Goal: Find specific page/section: Find specific page/section

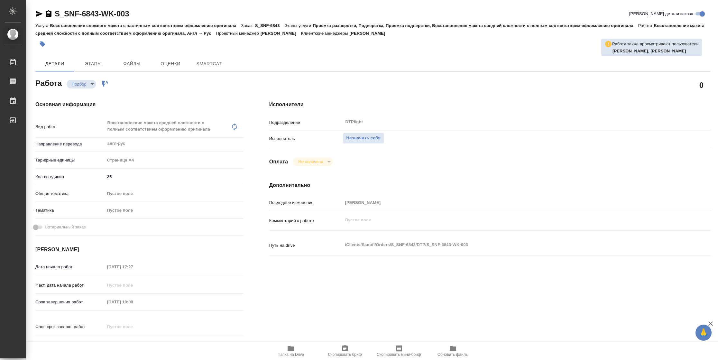
type textarea "x"
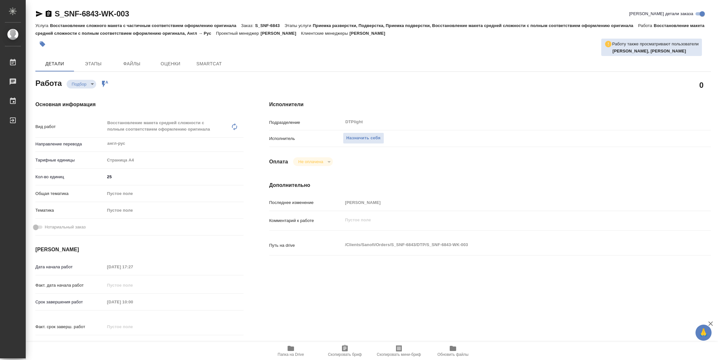
type textarea "x"
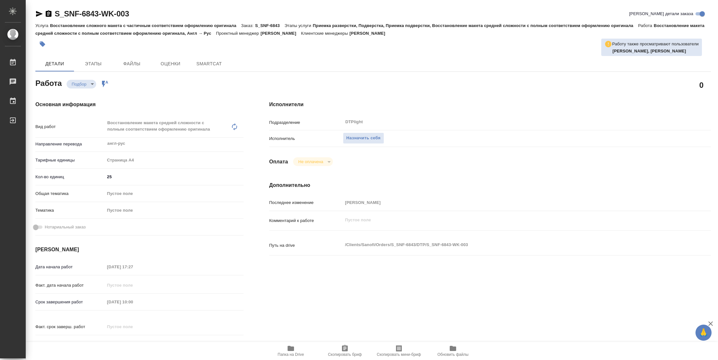
type textarea "x"
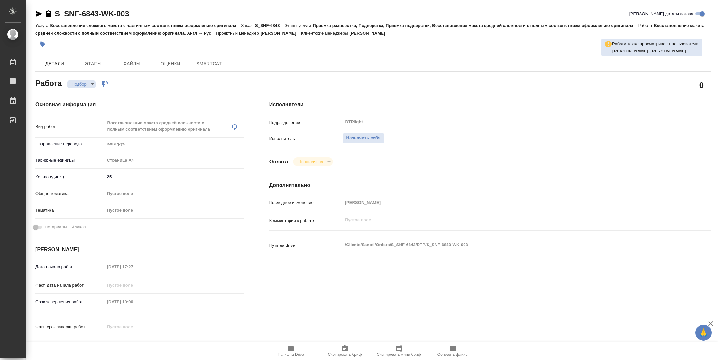
type textarea "x"
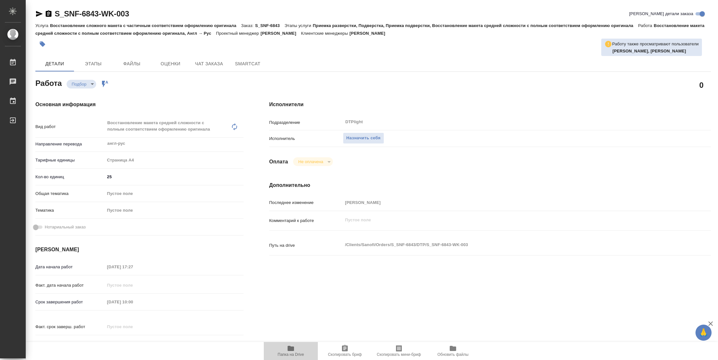
click at [289, 360] on html "🙏 .cls-1 fill:#fff; AWATERA [PERSON_NAME] Работы Чаты График Выйти S_SNF-6843-W…" at bounding box center [359, 180] width 718 height 360
type textarea "x"
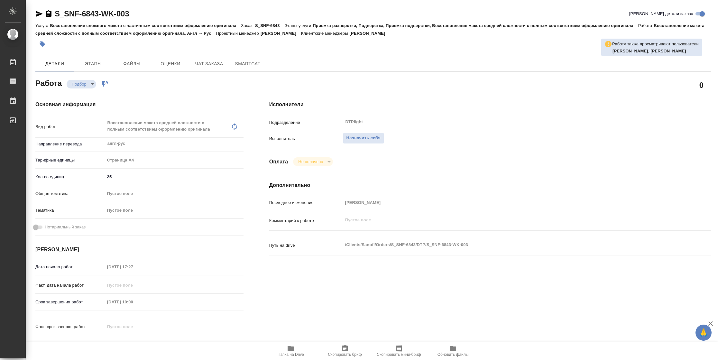
type textarea "x"
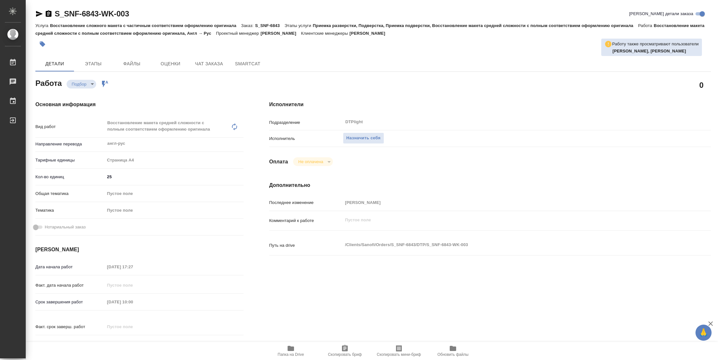
type textarea "x"
click at [295, 356] on span "Папка на Drive" at bounding box center [291, 354] width 26 height 5
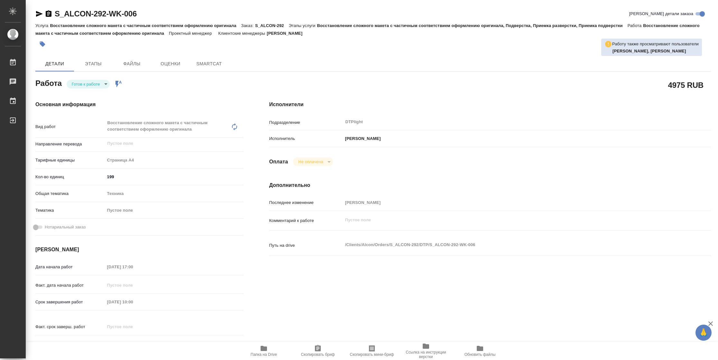
type textarea "x"
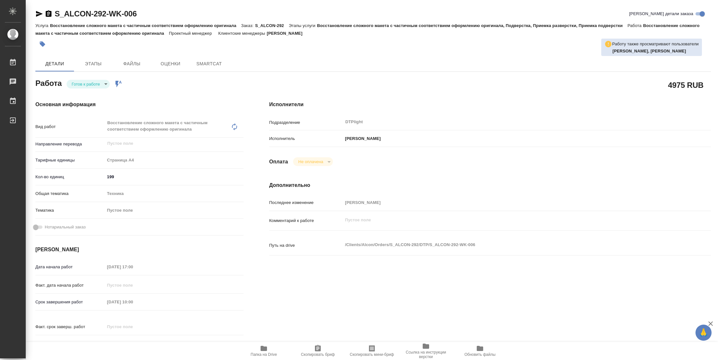
type textarea "x"
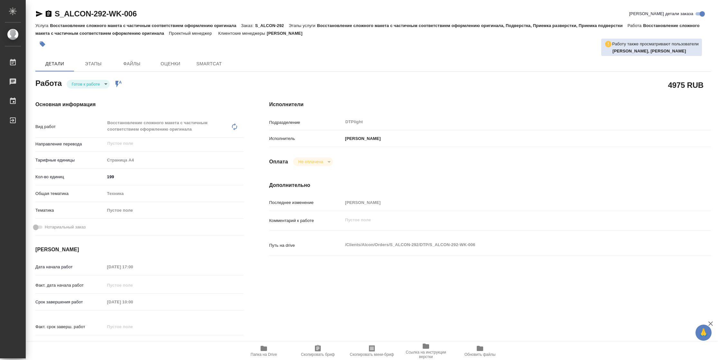
type textarea "x"
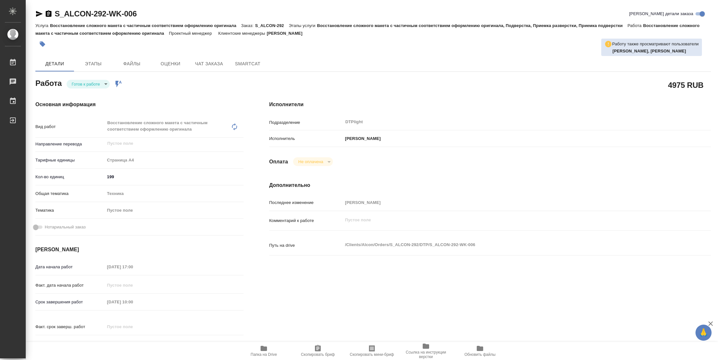
click at [267, 353] on span "Папка на Drive" at bounding box center [264, 354] width 26 height 5
type textarea "x"
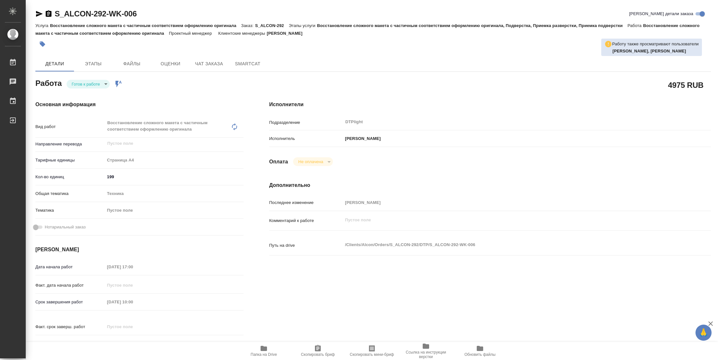
type textarea "x"
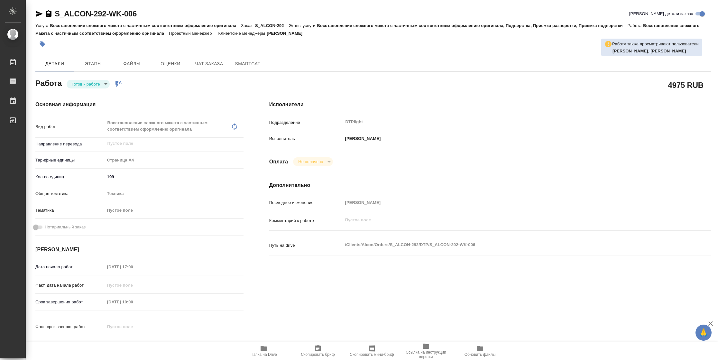
type textarea "x"
